Goal: Check status: Check status

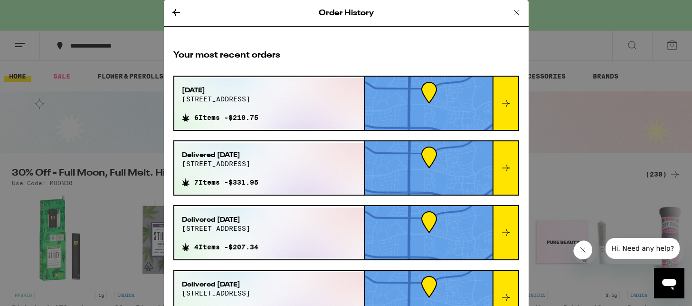
scroll to position [300, 0]
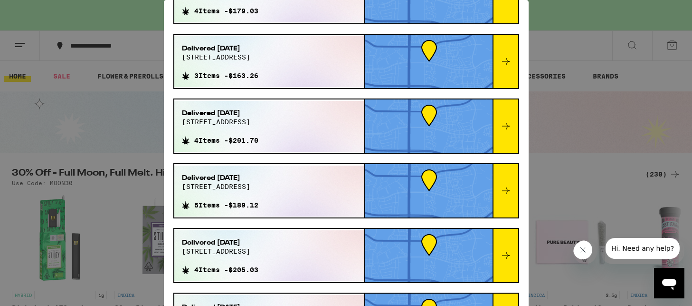
click at [593, 88] on div "Order History Your most recent orders [DATE] 3739 central pkwy 6 Items - $210.7…" at bounding box center [346, 153] width 692 height 306
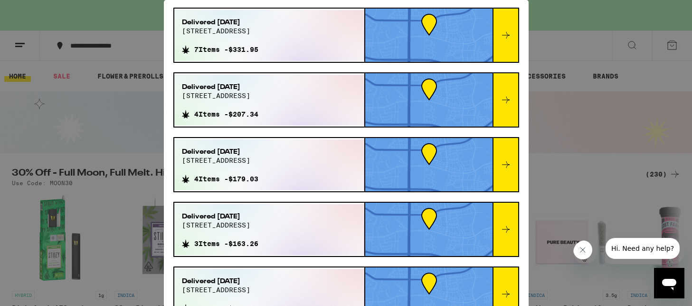
scroll to position [0, 0]
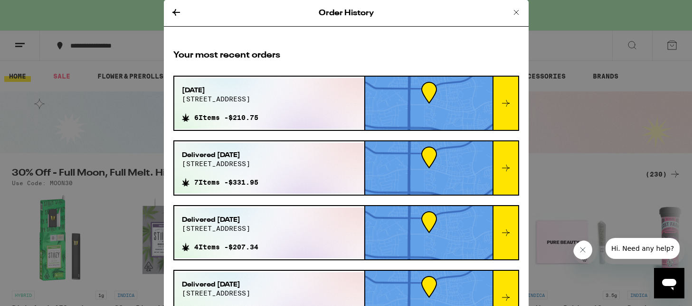
click at [248, 115] on span "6 Items - $210.75" at bounding box center [226, 118] width 64 height 8
click at [509, 106] on icon at bounding box center [505, 102] width 11 height 11
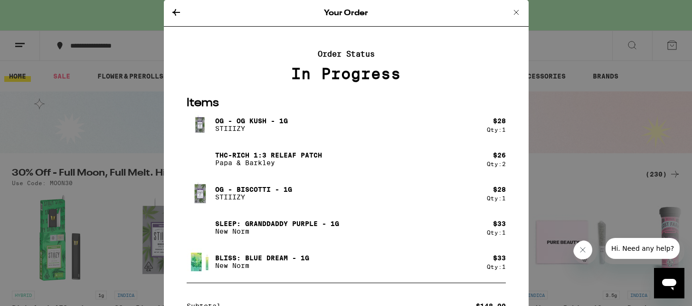
click at [518, 10] on icon at bounding box center [516, 12] width 5 height 5
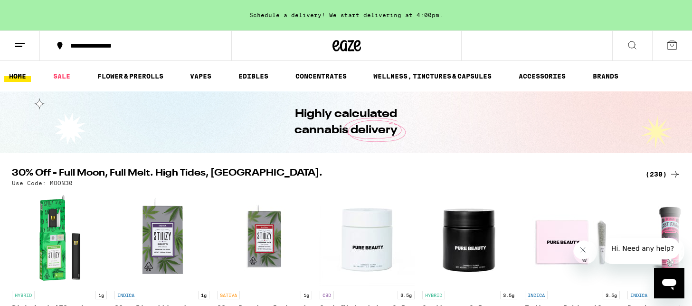
click at [22, 40] on icon at bounding box center [19, 44] width 11 height 11
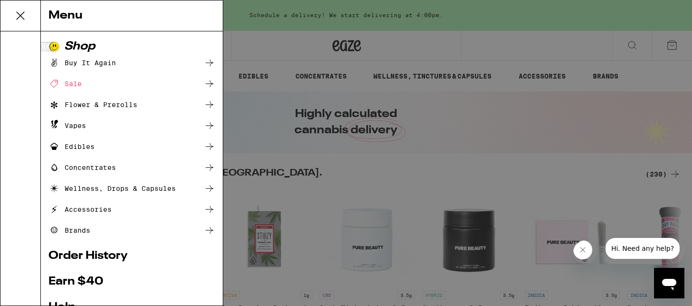
click at [80, 253] on link "Order History" at bounding box center [131, 255] width 167 height 11
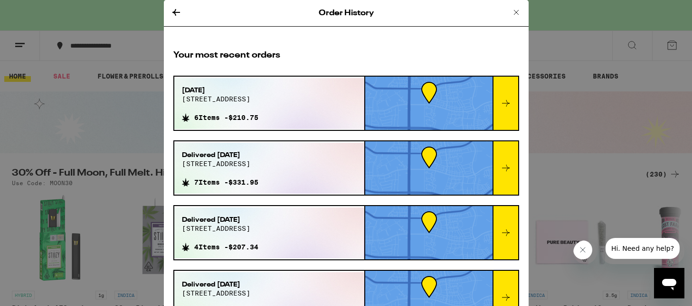
click at [498, 107] on div at bounding box center [506, 103] width 26 height 53
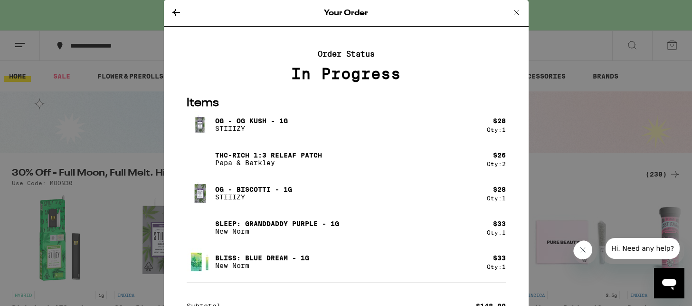
click at [333, 76] on div "In Progress" at bounding box center [346, 73] width 346 height 17
